Goal: Task Accomplishment & Management: Manage account settings

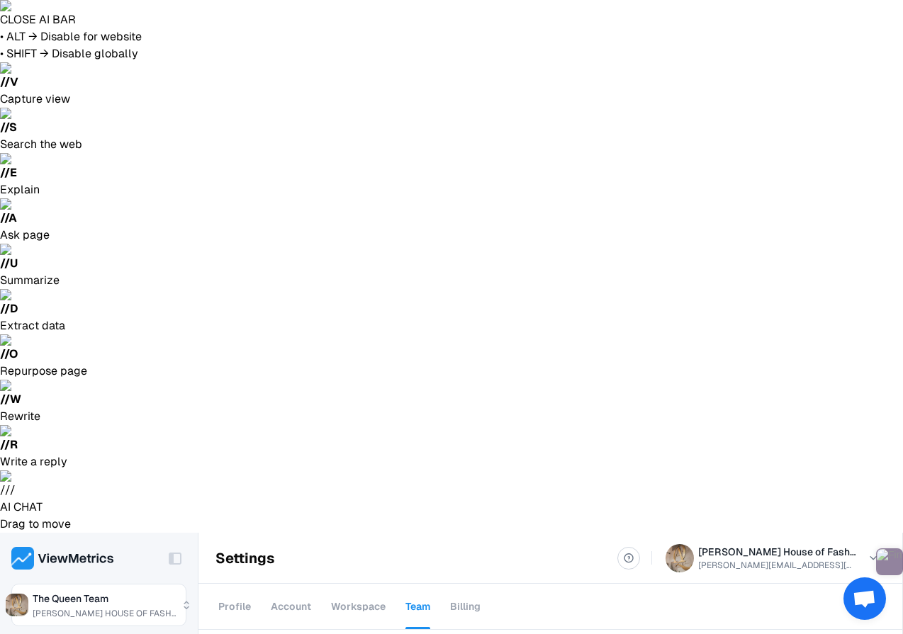
click at [824, 357] on div "Cancel Invitation" at bounding box center [824, 362] width 105 height 28
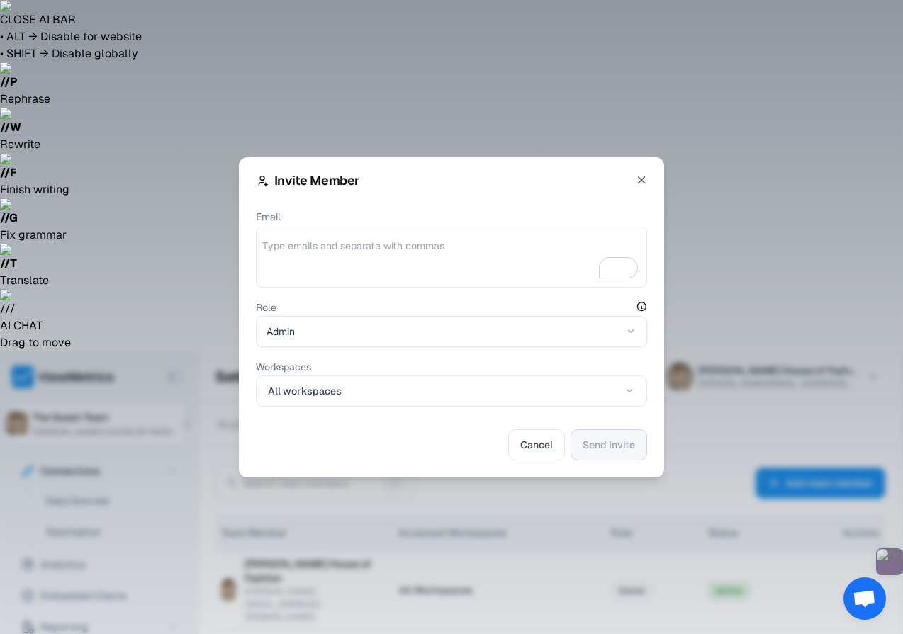
click at [354, 247] on textarea "Email" at bounding box center [451, 260] width 378 height 43
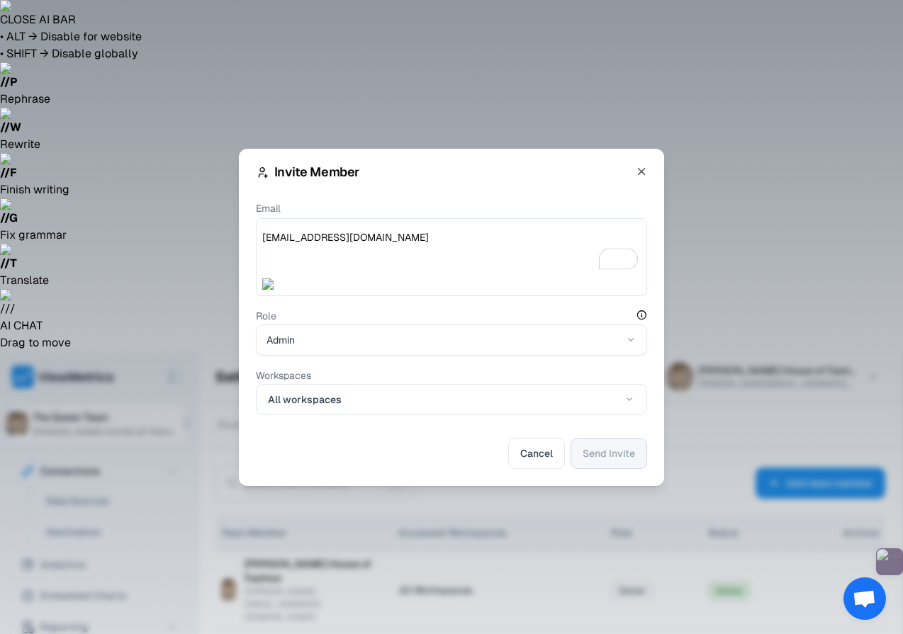
click at [266, 244] on textarea "[EMAIL_ADDRESS][DOMAIN_NAME]" at bounding box center [451, 251] width 378 height 43
type textarea "[EMAIL_ADDRESS][DOMAIN_NAME]"
click at [494, 239] on textarea "[EMAIL_ADDRESS][DOMAIN_NAME]" at bounding box center [451, 251] width 378 height 43
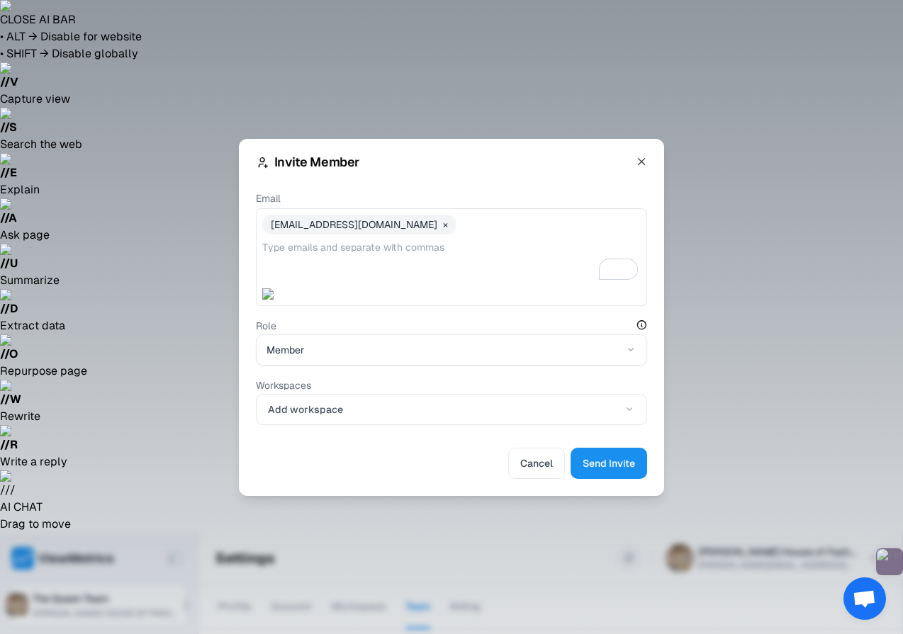
click at [319, 410] on span "Add workspace" at bounding box center [305, 409] width 75 height 14
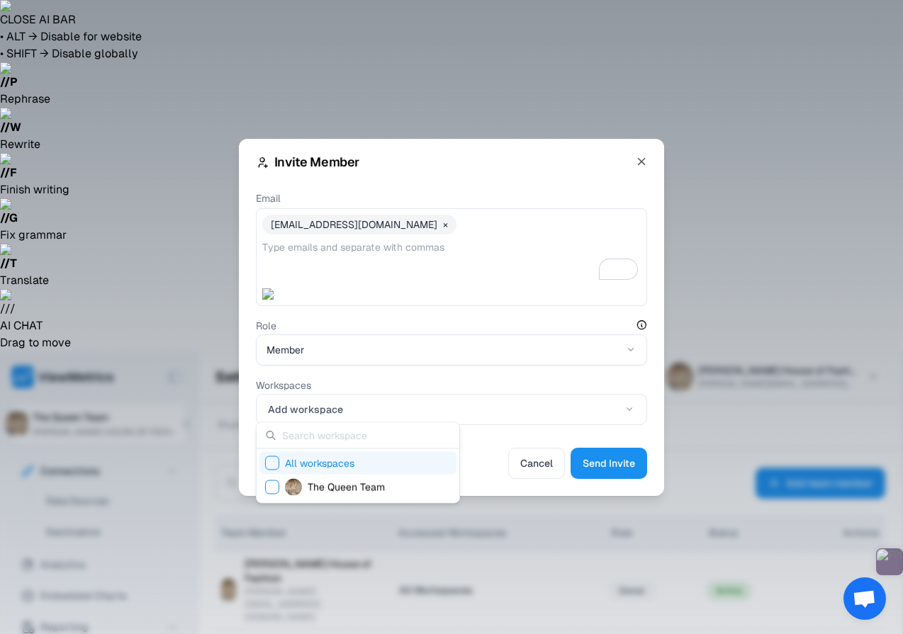
click at [327, 463] on span "All workspaces" at bounding box center [319, 463] width 69 height 14
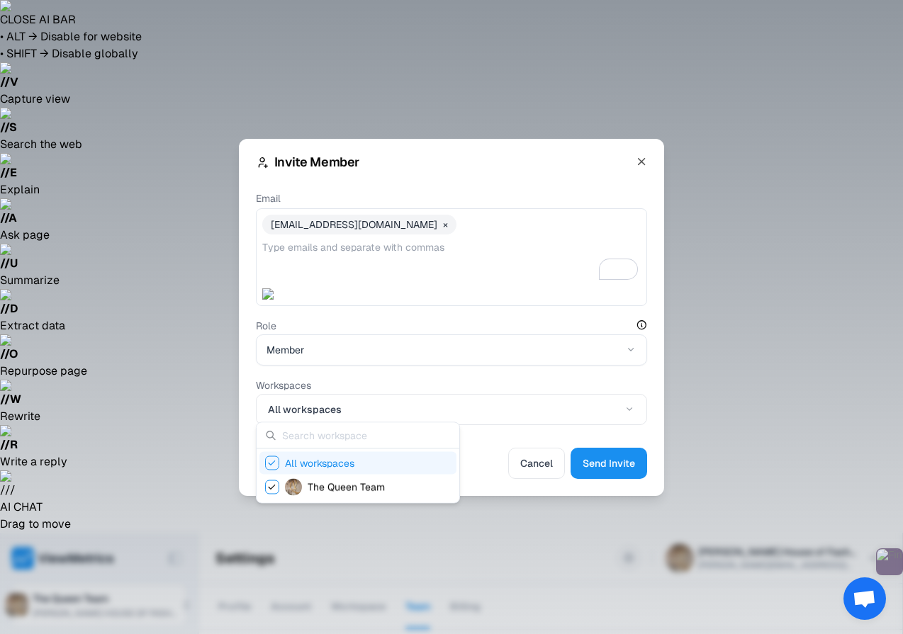
click at [490, 434] on div at bounding box center [451, 317] width 903 height 634
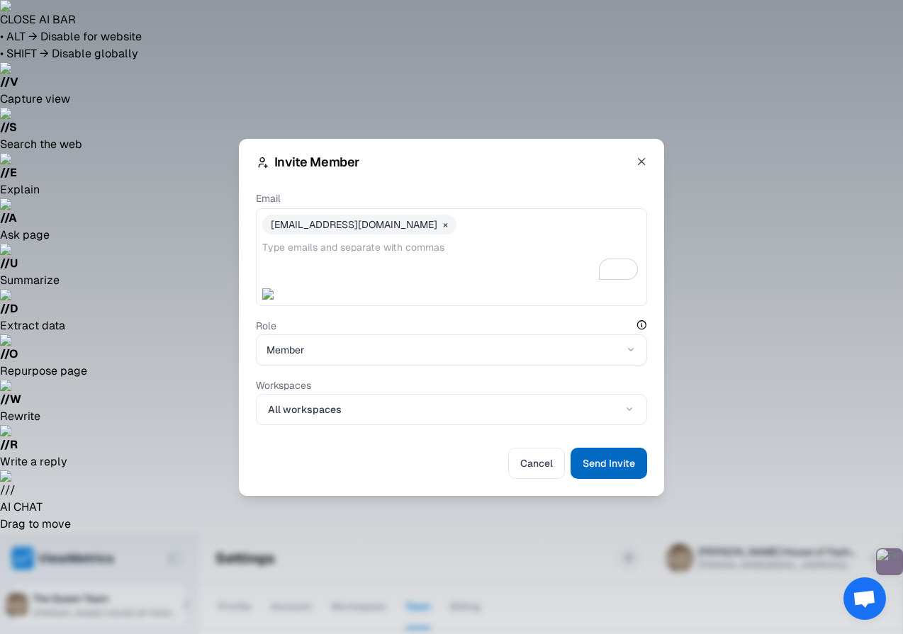
click at [622, 462] on span "Send Invite" at bounding box center [608, 463] width 52 height 17
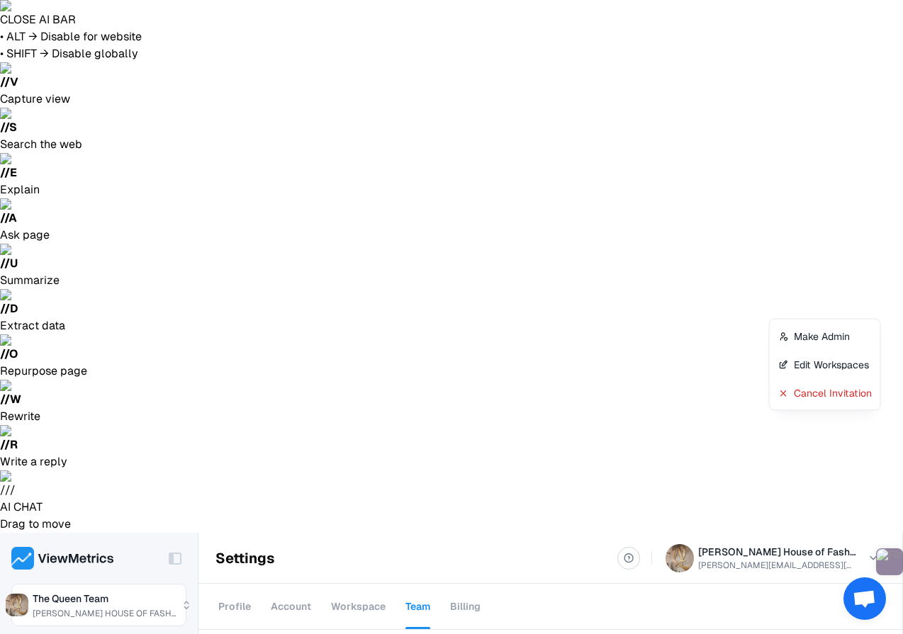
click at [801, 388] on div "Cancel Invitation" at bounding box center [824, 393] width 105 height 28
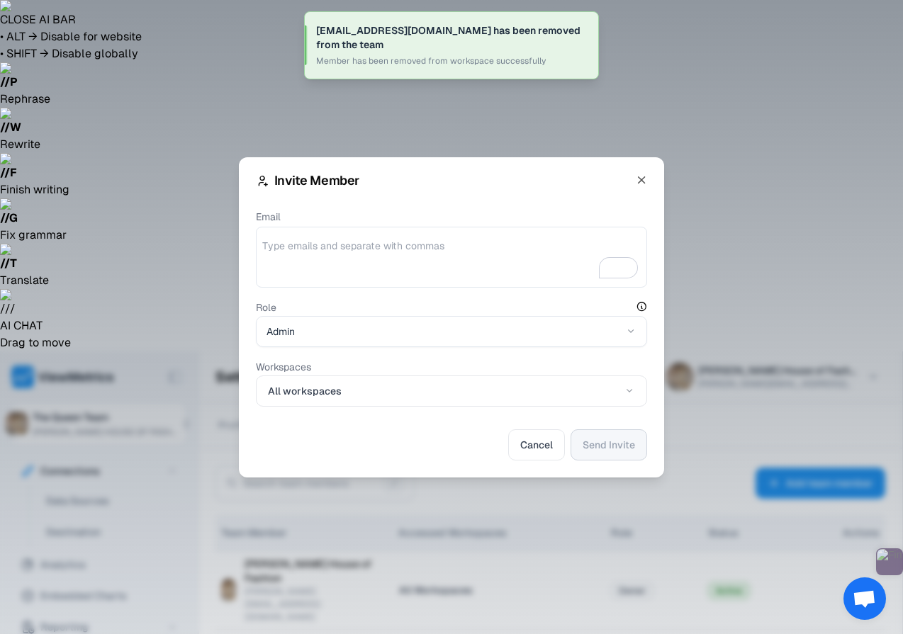
click at [311, 239] on textarea "Email" at bounding box center [451, 260] width 378 height 43
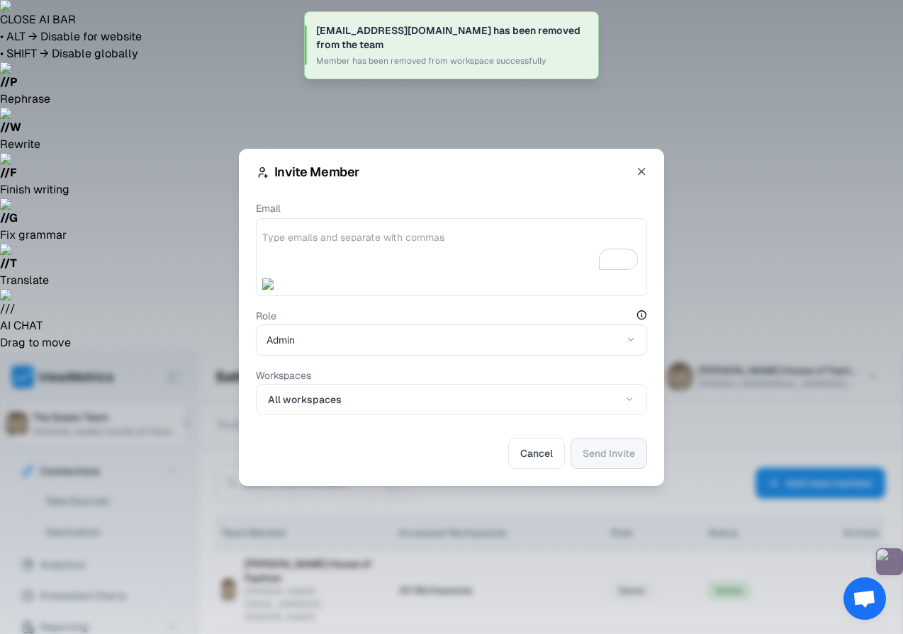
type textarea "[PERSON_NAME][EMAIL_ADDRESS][DOMAIN_NAME]"
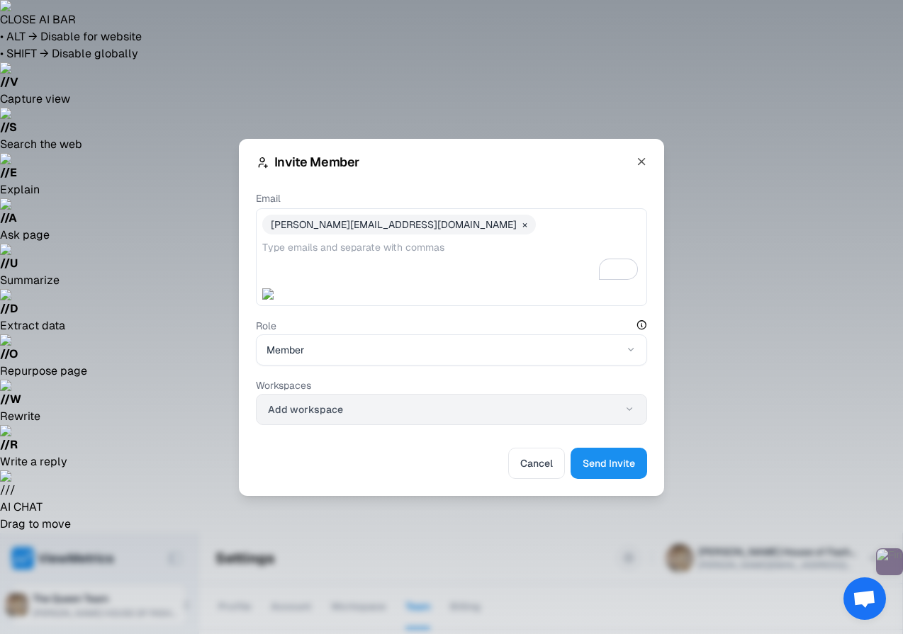
click at [377, 408] on button "Add workspace" at bounding box center [451, 409] width 391 height 31
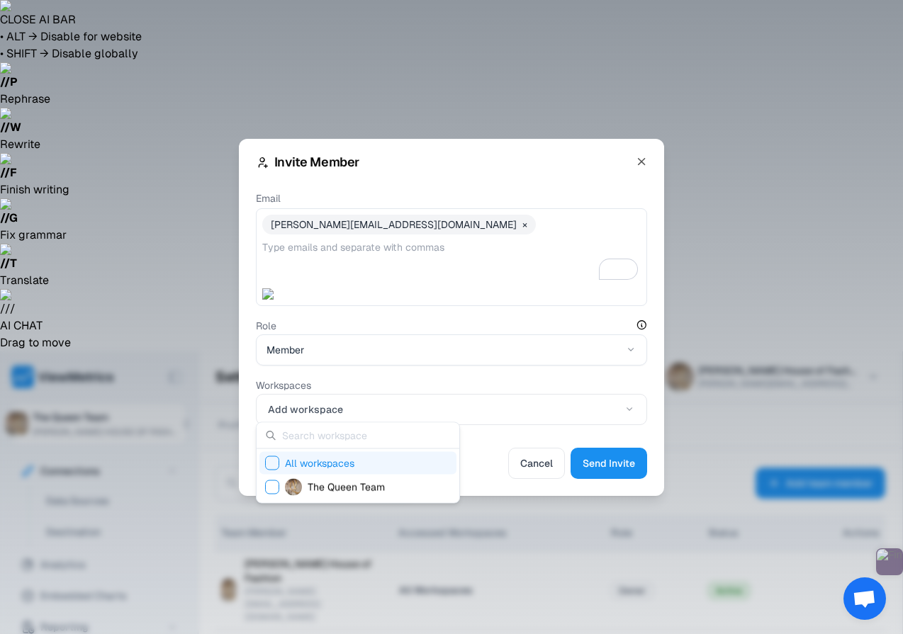
click at [262, 461] on div "All workspaces" at bounding box center [357, 463] width 197 height 23
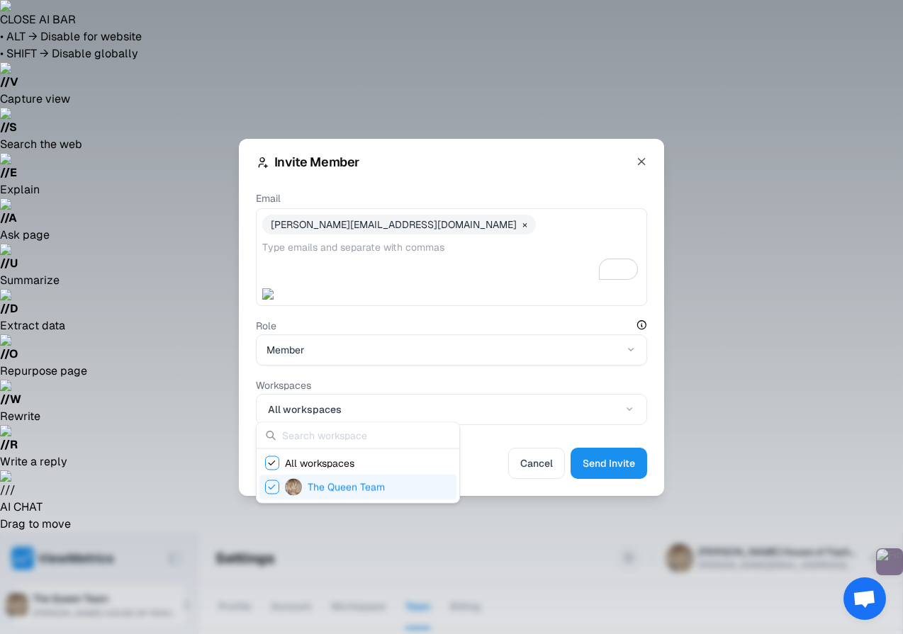
click at [495, 470] on div at bounding box center [451, 317] width 903 height 634
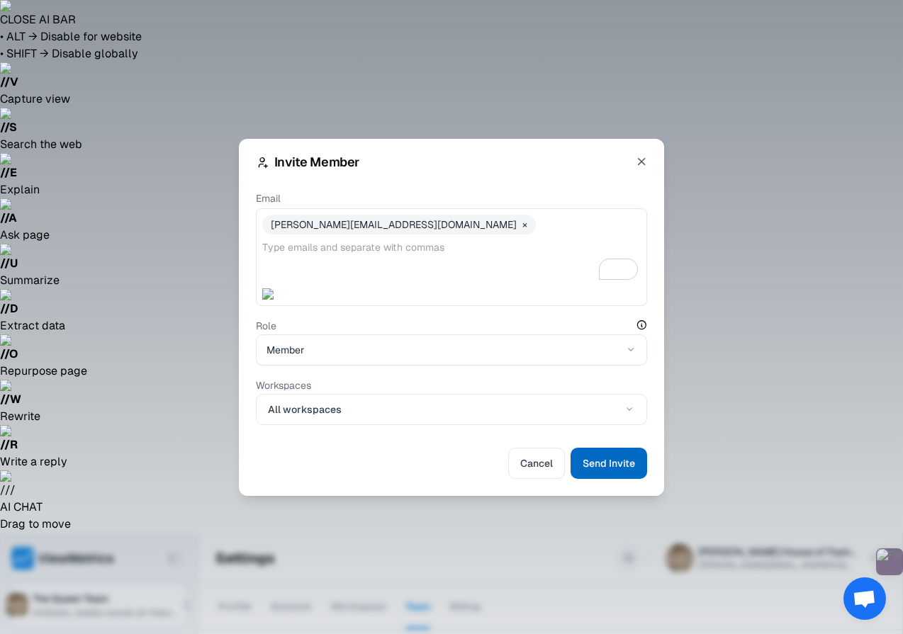
click at [602, 466] on button "Send Invite" at bounding box center [608, 463] width 77 height 31
